Goal: Browse casually: Explore the website without a specific task or goal

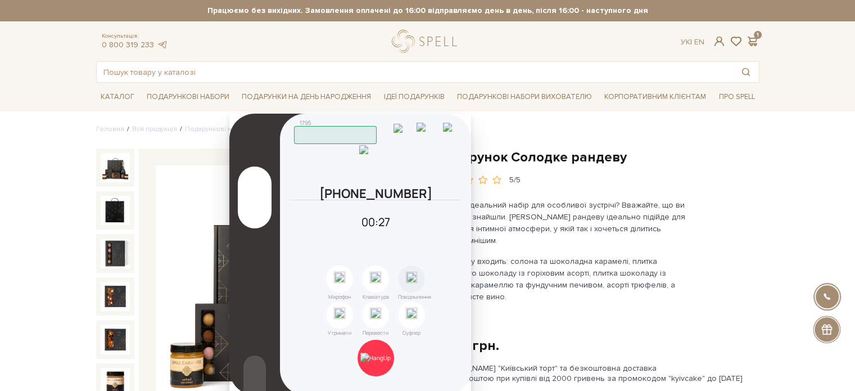
drag, startPoint x: 731, startPoint y: 56, endPoint x: 386, endPoint y: 125, distance: 352.0
click at [386, 125] on header "1795 Працюю" at bounding box center [376, 129] width 165 height 29
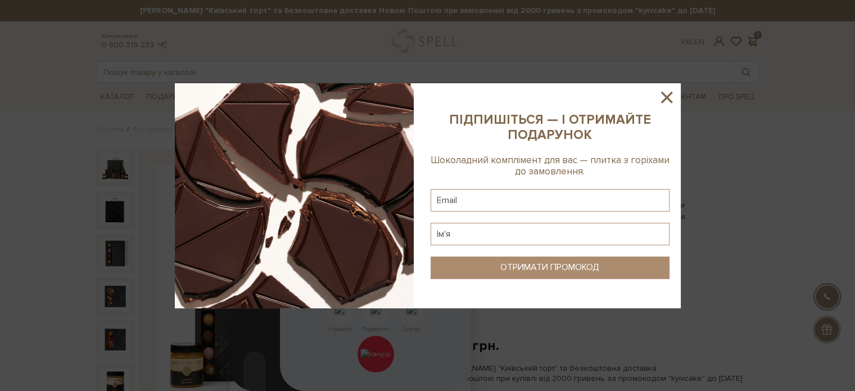
click at [668, 99] on icon at bounding box center [666, 97] width 11 height 11
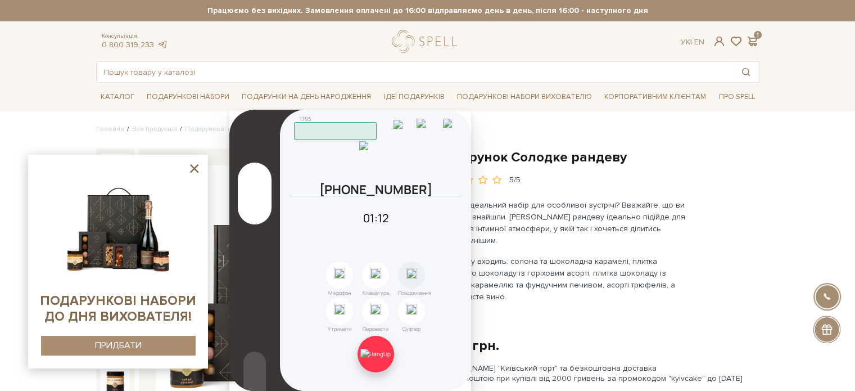
click at [379, 350] on img at bounding box center [375, 353] width 30 height 10
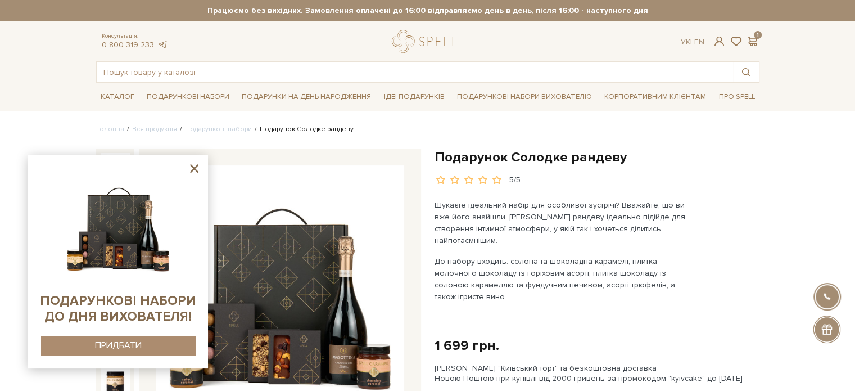
click at [196, 165] on icon at bounding box center [194, 168] width 14 height 14
